Goal: Task Accomplishment & Management: Use online tool/utility

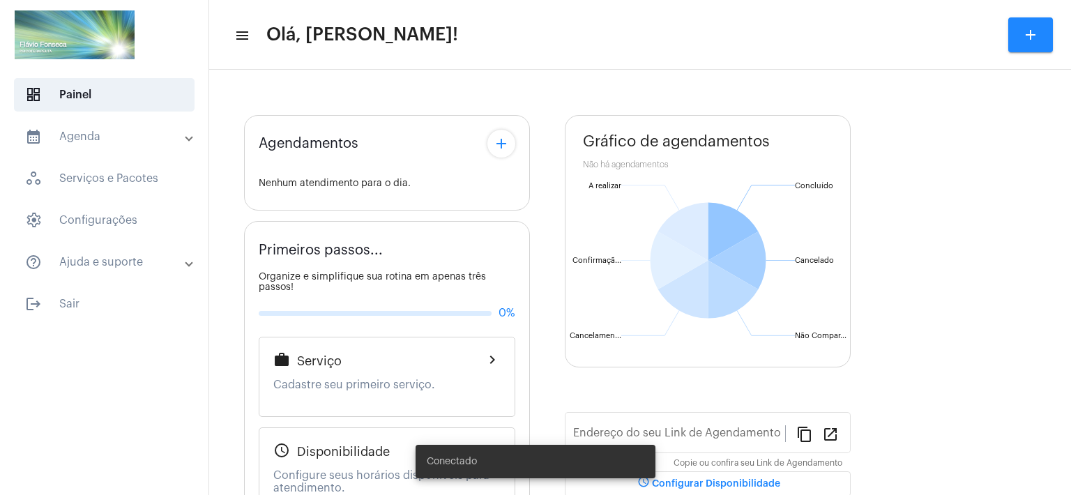
type input "[URL][DOMAIN_NAME]"
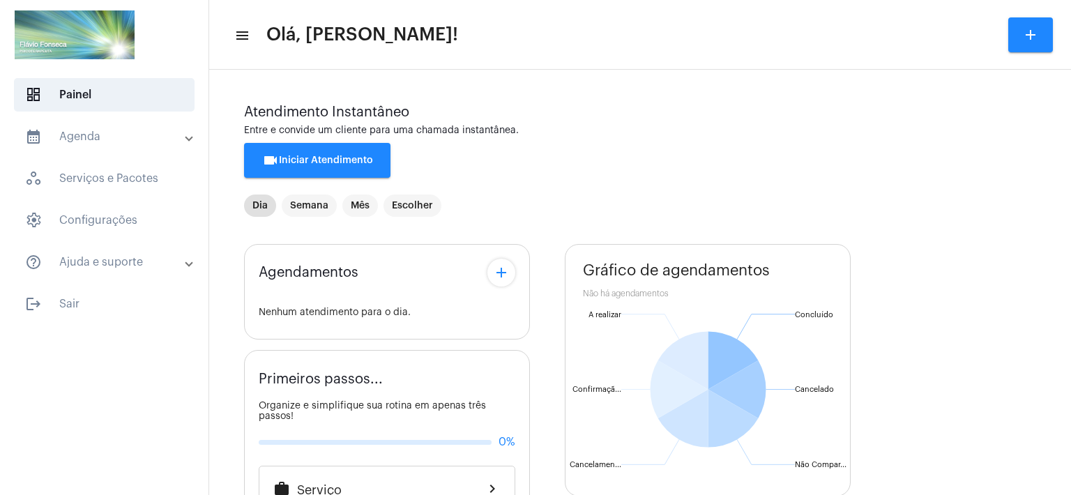
click at [192, 25] on div at bounding box center [104, 36] width 208 height 72
click at [549, 411] on div "Agendamentos add Nenhum atendimento para o dia. Primeiros passos... Organize e …" at bounding box center [640, 504] width 792 height 540
click at [317, 158] on span "videocam Iniciar Atendimento" at bounding box center [317, 160] width 111 height 10
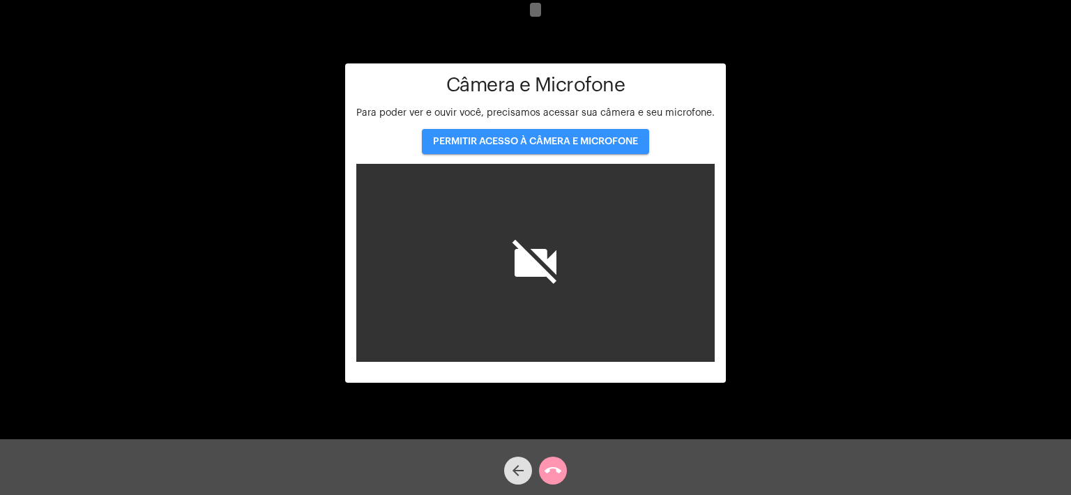
click at [564, 140] on span "PERMITIR ACESSO À CÂMERA E MICROFONE" at bounding box center [535, 142] width 205 height 10
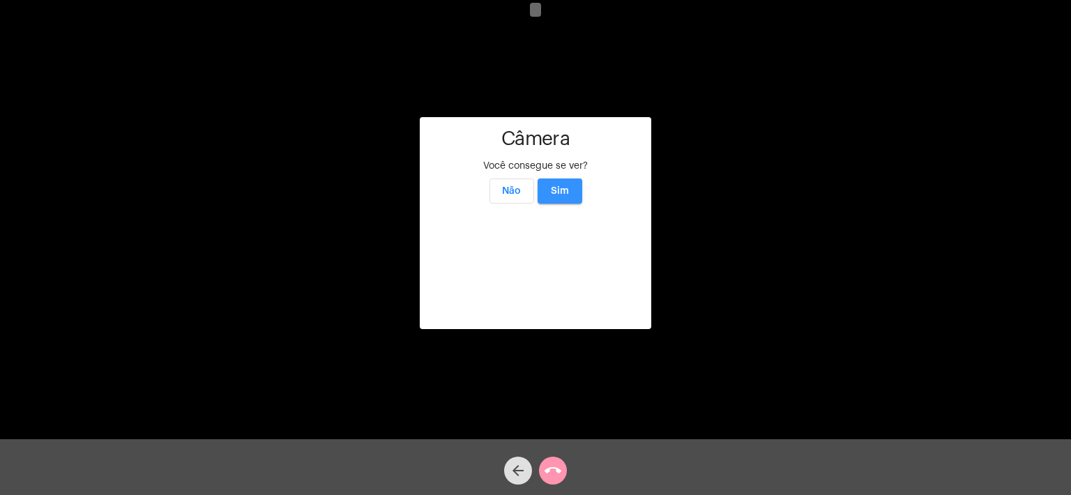
click at [561, 186] on span "Sim" at bounding box center [560, 191] width 18 height 10
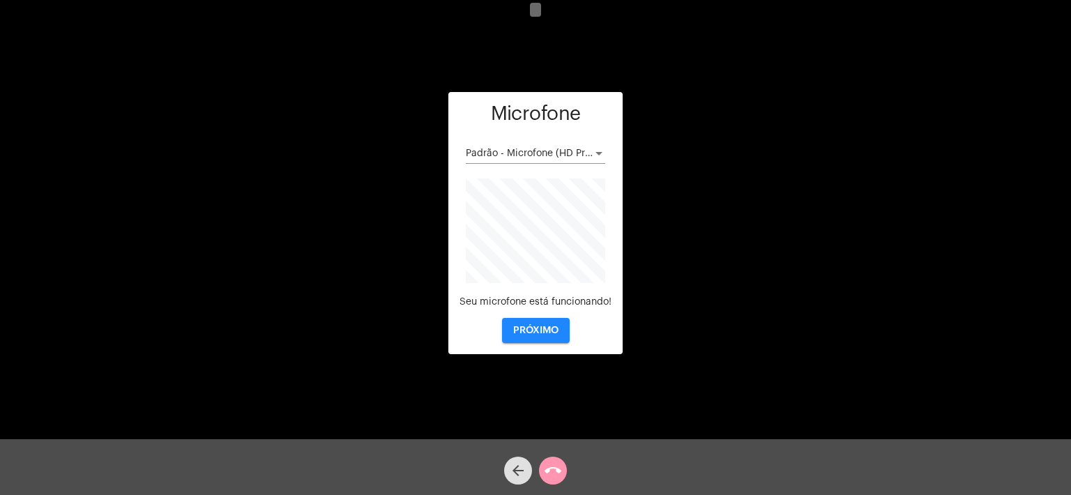
click at [544, 326] on span "PRÓXIMO" at bounding box center [535, 331] width 45 height 10
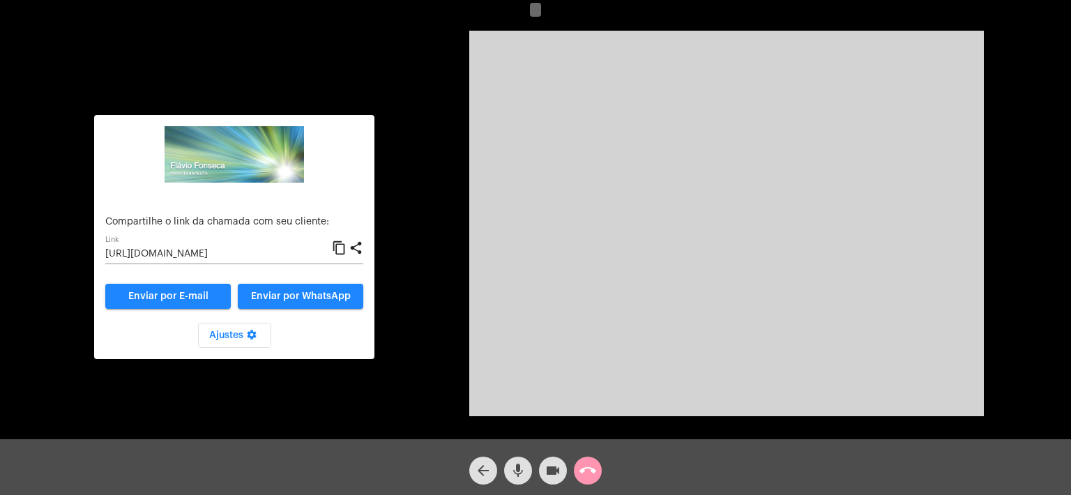
click at [170, 254] on input "[URL][DOMAIN_NAME]" at bounding box center [218, 254] width 227 height 11
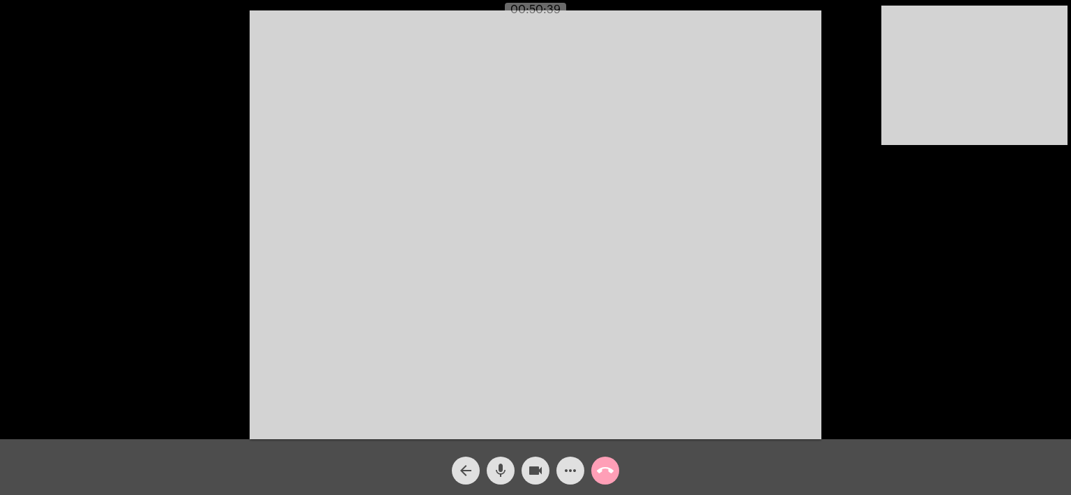
click at [601, 472] on mat-icon "call_end" at bounding box center [605, 470] width 17 height 17
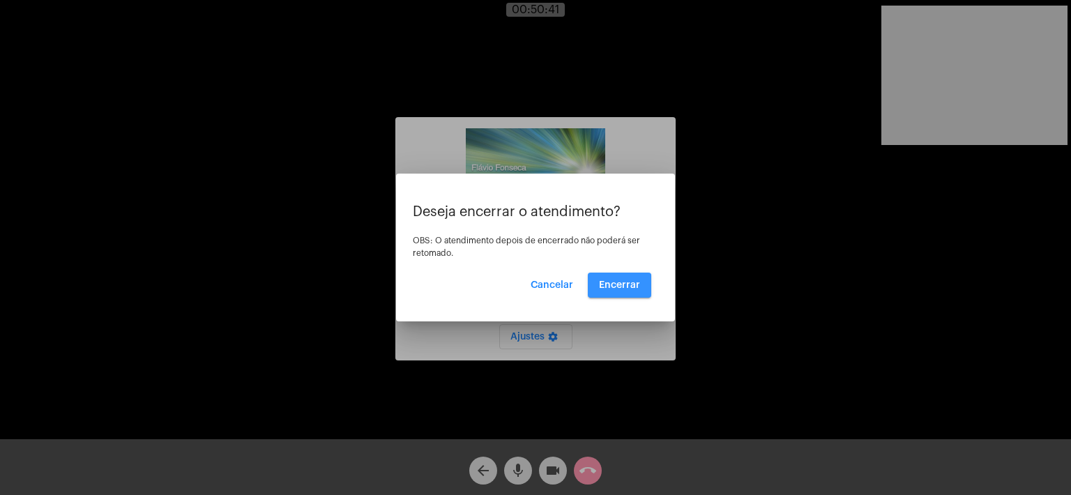
click at [610, 287] on span "Encerrar" at bounding box center [619, 285] width 41 height 10
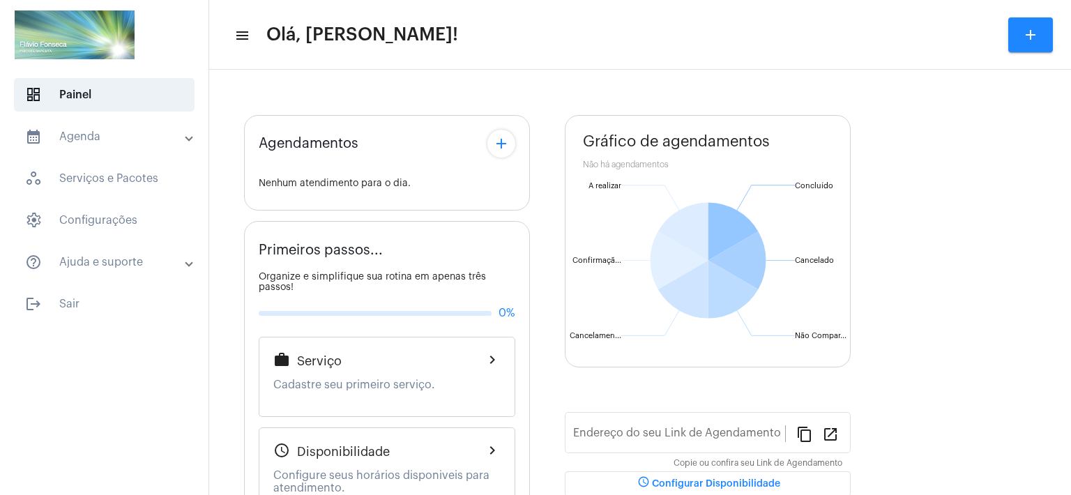
type input "[URL][DOMAIN_NAME]"
